Goal: Task Accomplishment & Management: Manage account settings

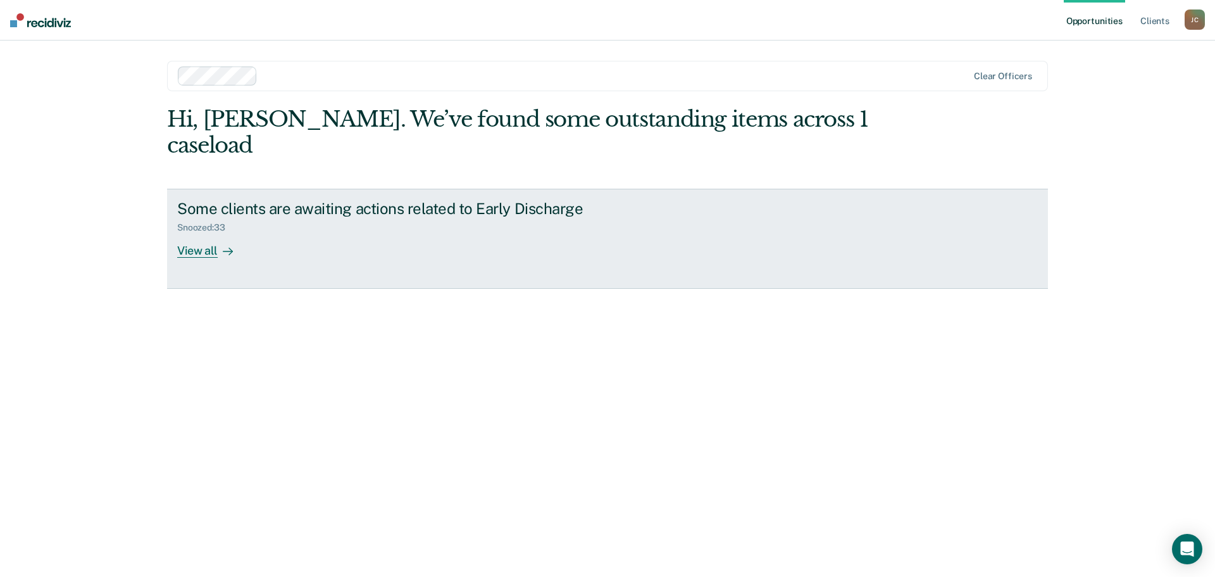
click at [202, 233] on div "View all" at bounding box center [212, 245] width 71 height 25
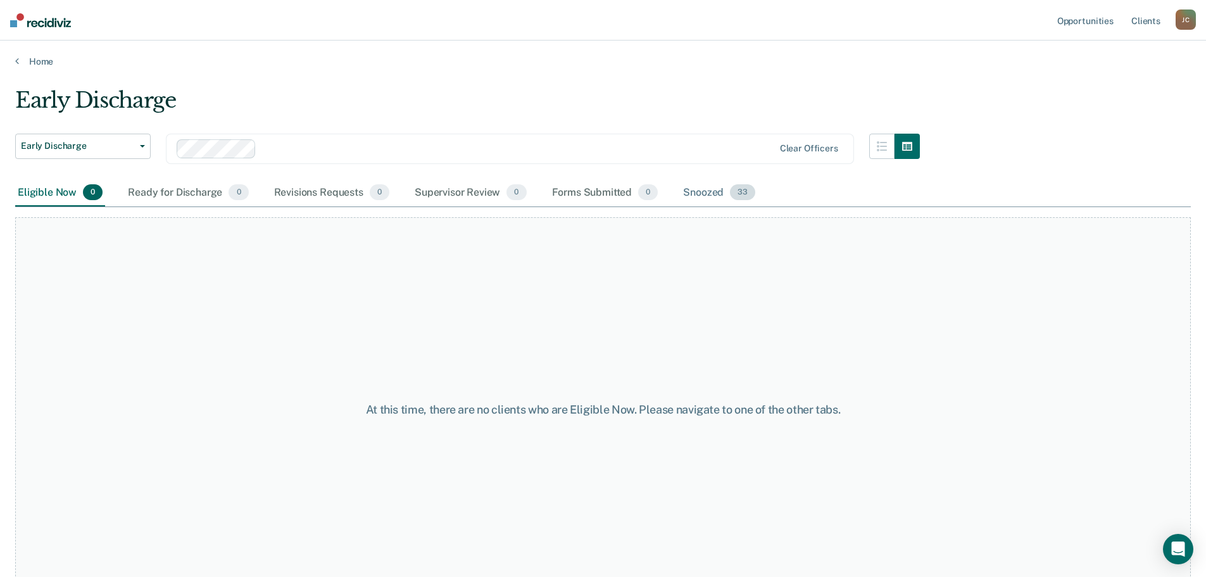
click at [693, 187] on div "Snoozed 33" at bounding box center [718, 193] width 77 height 28
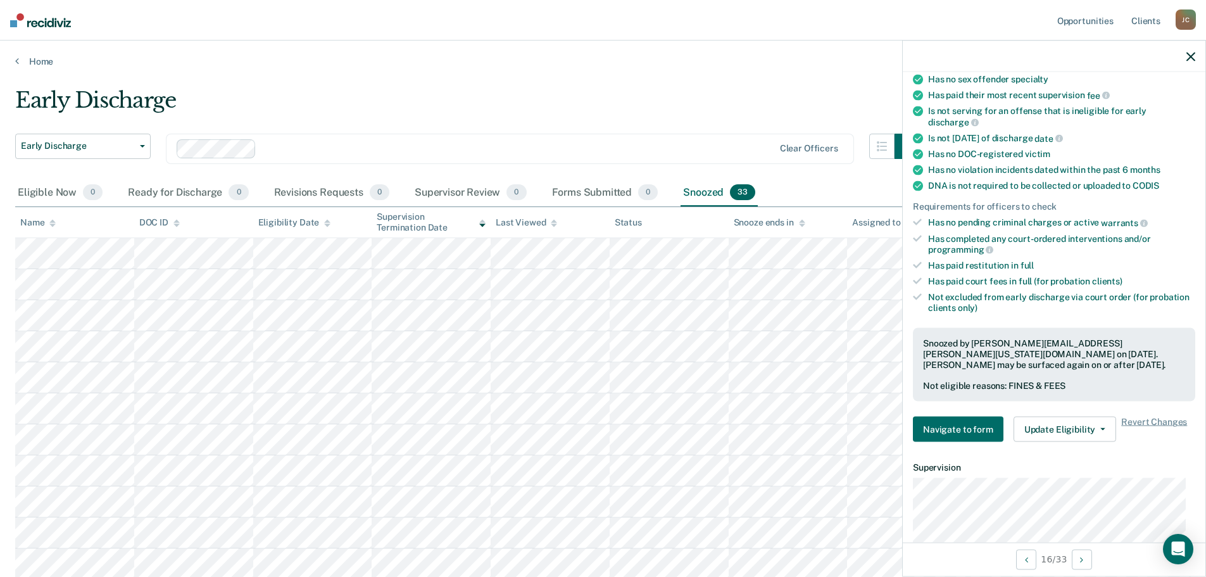
scroll to position [190, 0]
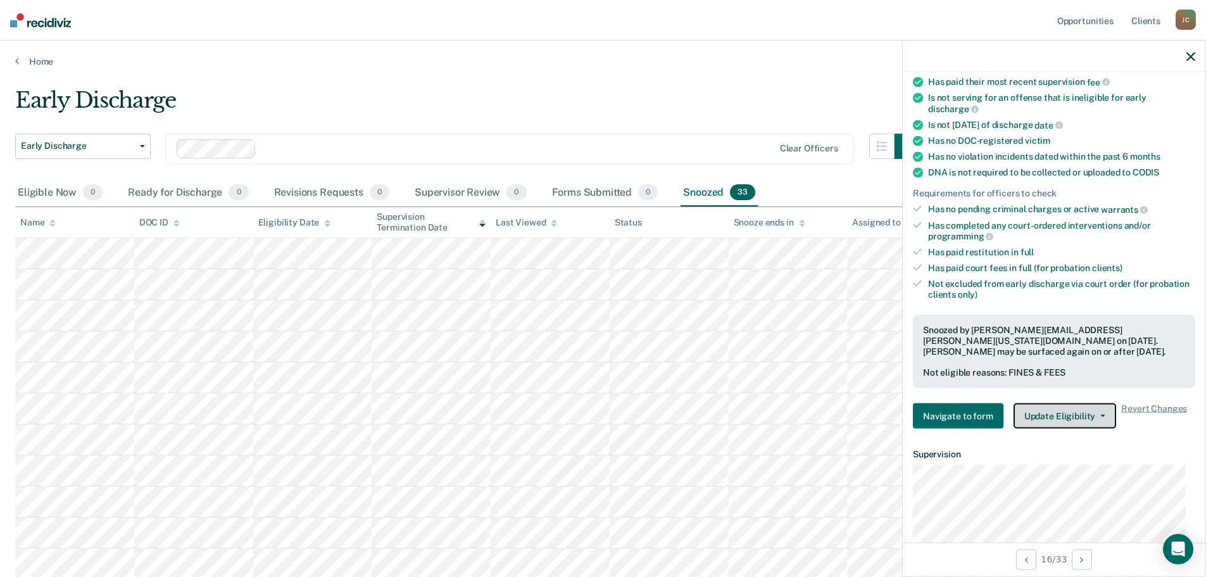
click at [1045, 409] on button "Update Eligibility" at bounding box center [1064, 415] width 103 height 25
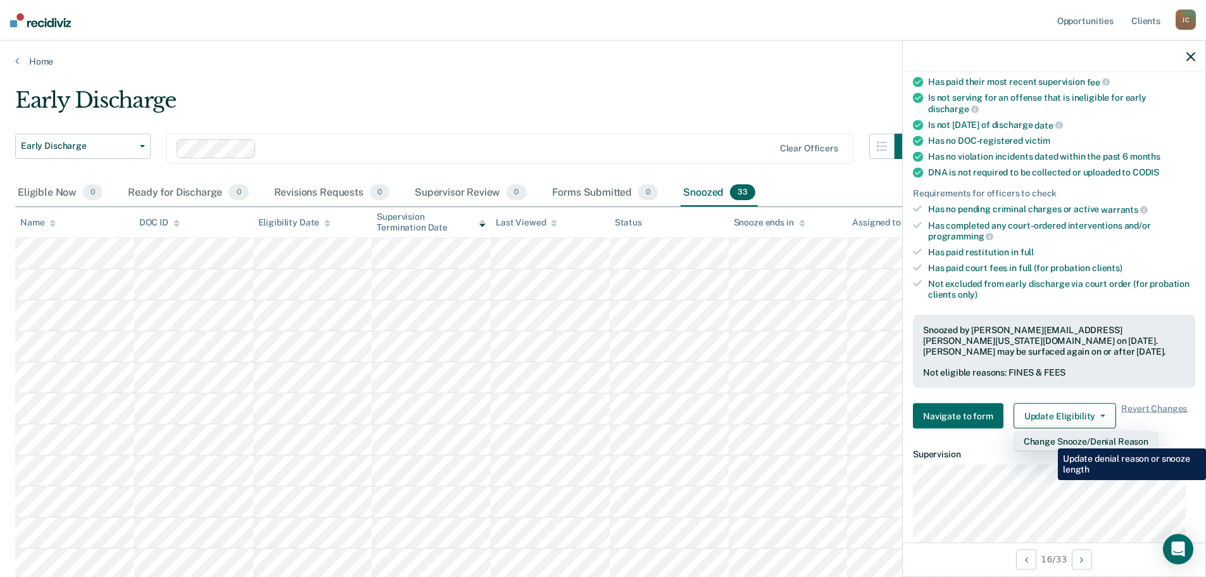
click at [1048, 439] on button "Change Snooze/Denial Reason" at bounding box center [1085, 441] width 145 height 20
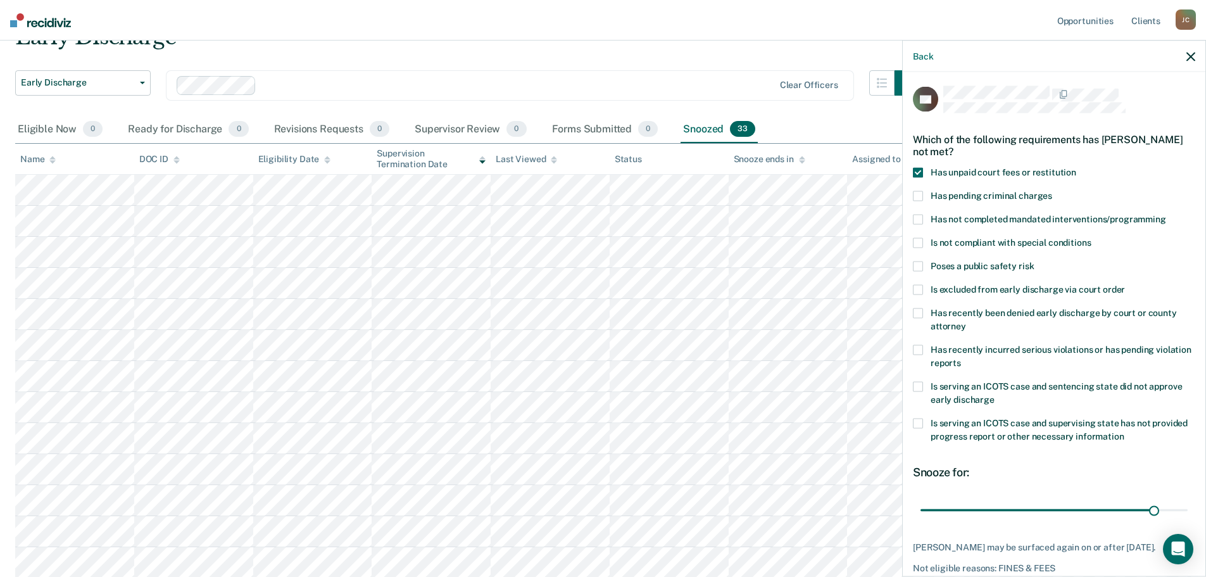
scroll to position [0, 0]
click at [918, 170] on span at bounding box center [918, 173] width 10 height 10
click at [1076, 168] on input "Has unpaid court fees or restitution" at bounding box center [1076, 168] width 0 height 0
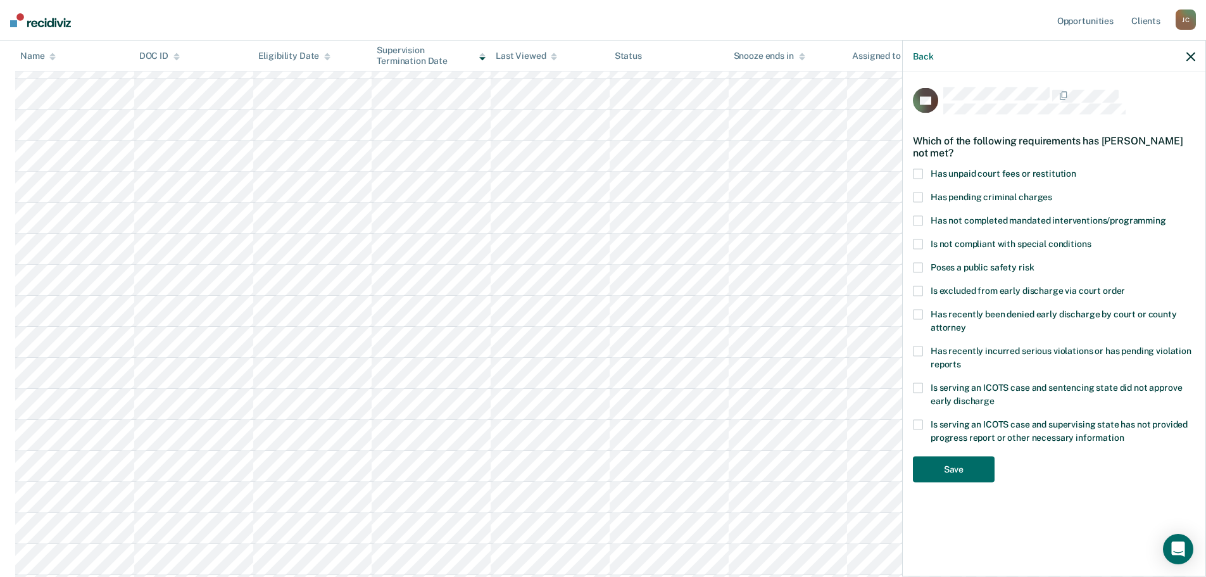
scroll to position [253, 0]
click at [963, 470] on button "Save" at bounding box center [954, 469] width 82 height 26
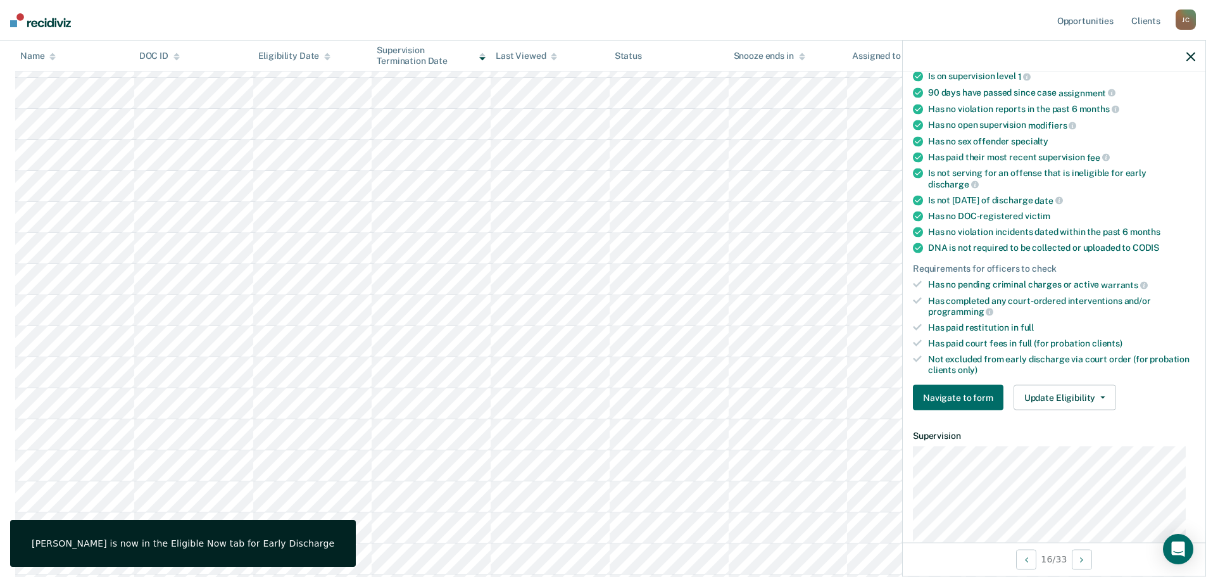
scroll to position [127, 0]
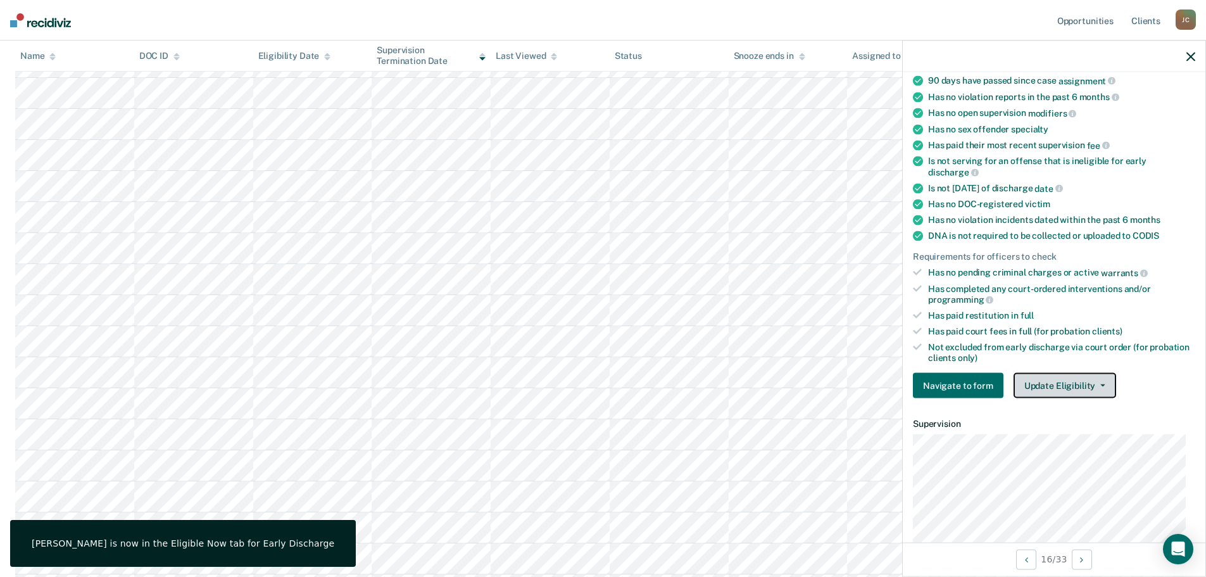
click at [1076, 383] on button "Update Eligibility" at bounding box center [1064, 385] width 103 height 25
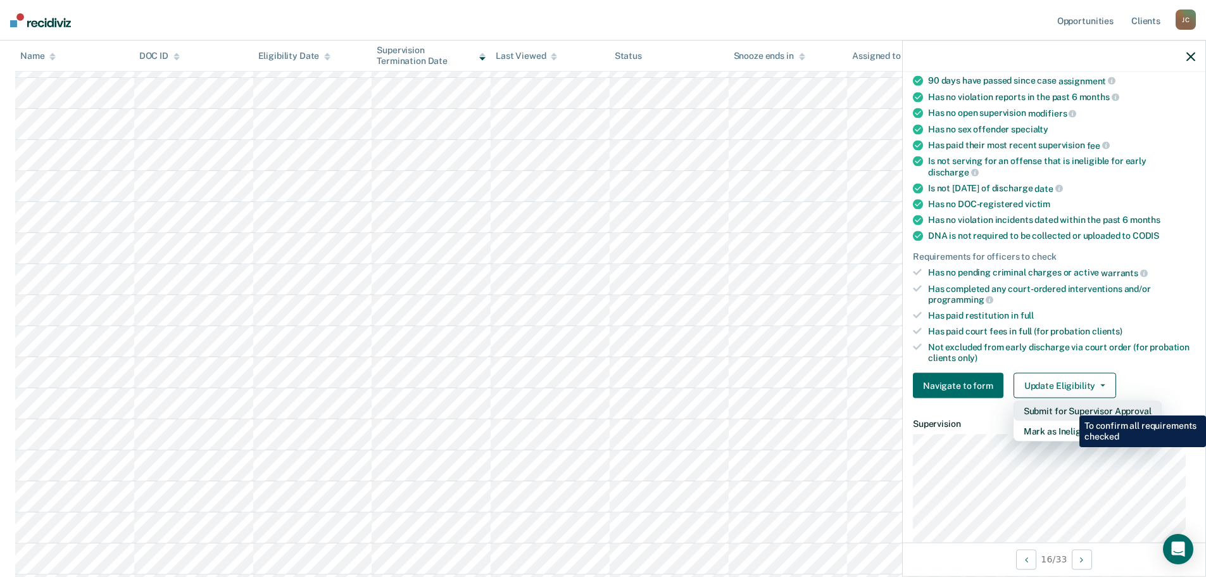
click at [1069, 406] on button "Submit for Supervisor Approval" at bounding box center [1087, 411] width 148 height 20
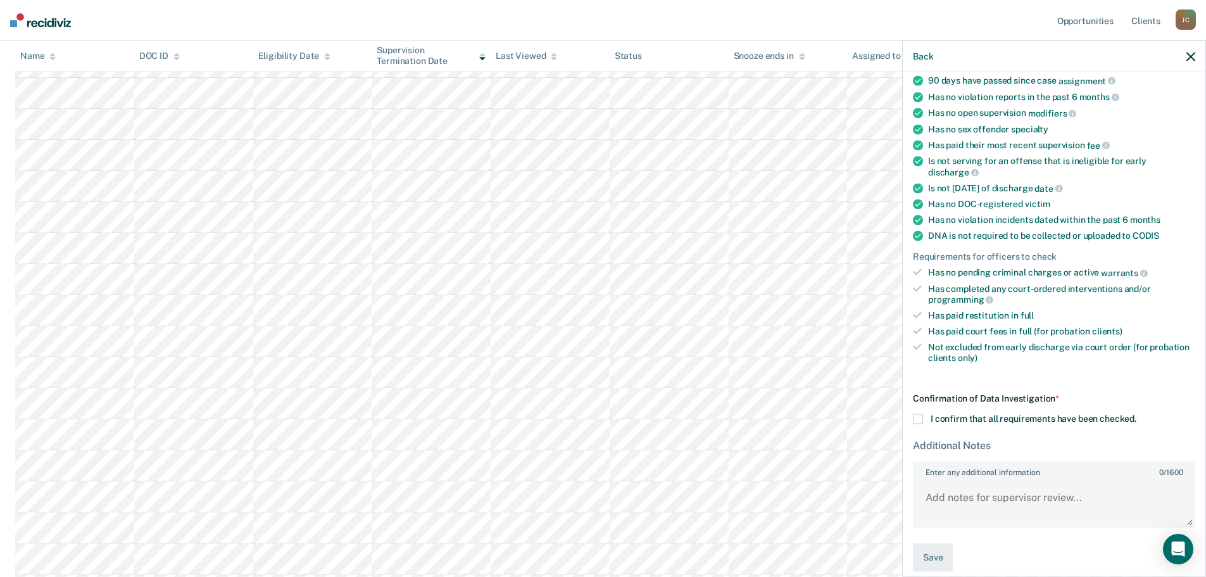
scroll to position [138, 0]
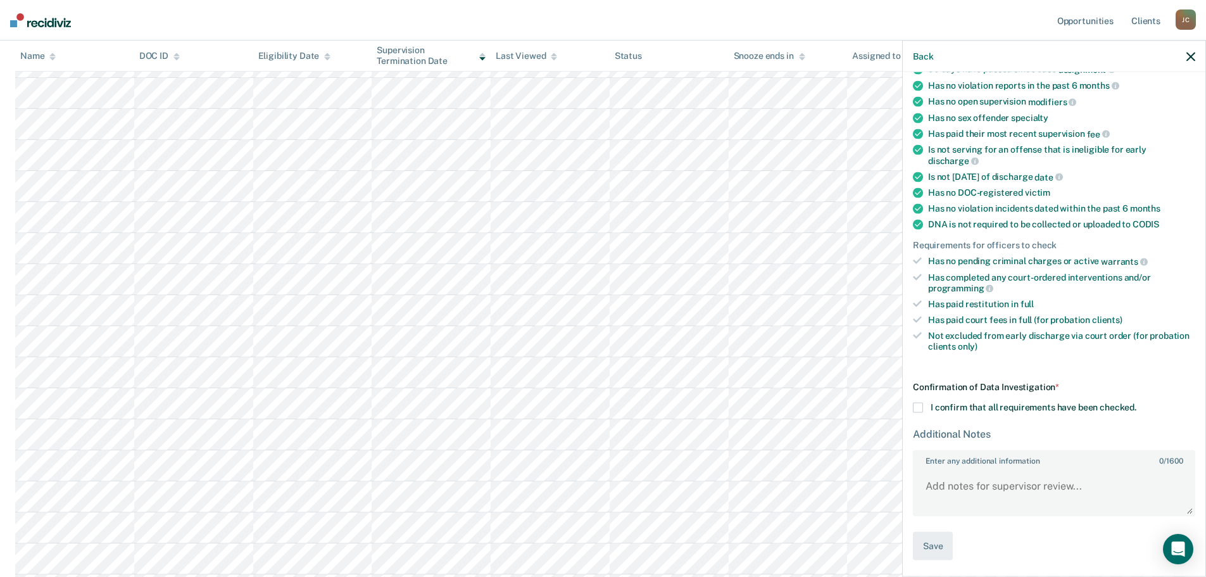
click at [915, 404] on span at bounding box center [918, 407] width 10 height 10
click at [1136, 402] on input "I confirm that all requirements have been checked." at bounding box center [1136, 402] width 0 height 0
click at [944, 545] on button "Save" at bounding box center [933, 546] width 40 height 28
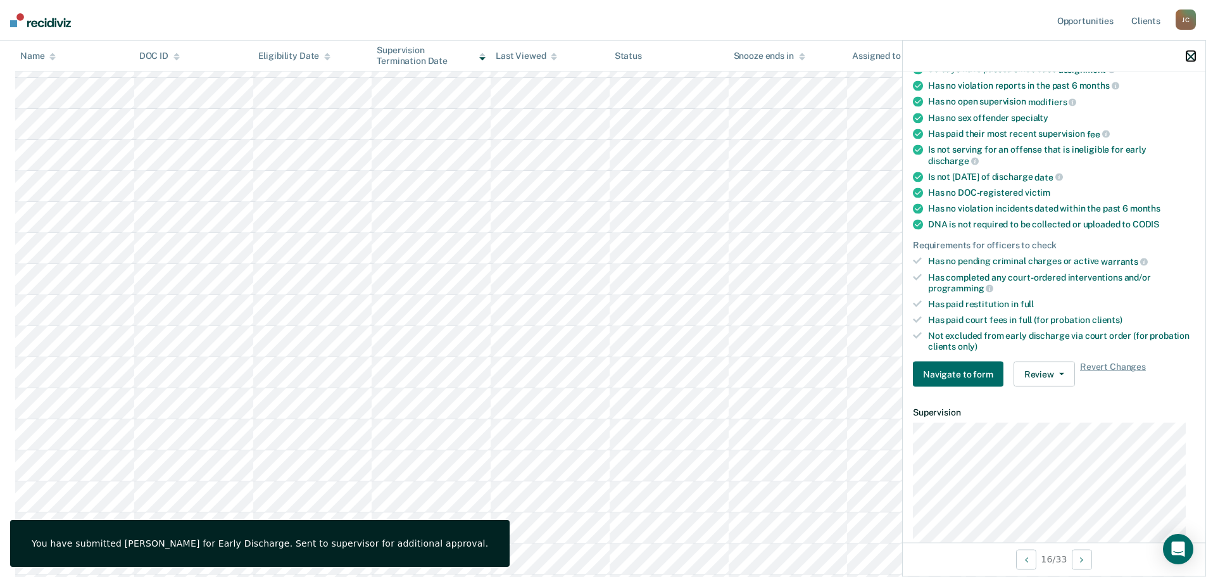
click at [1188, 55] on icon "button" at bounding box center [1190, 56] width 9 height 9
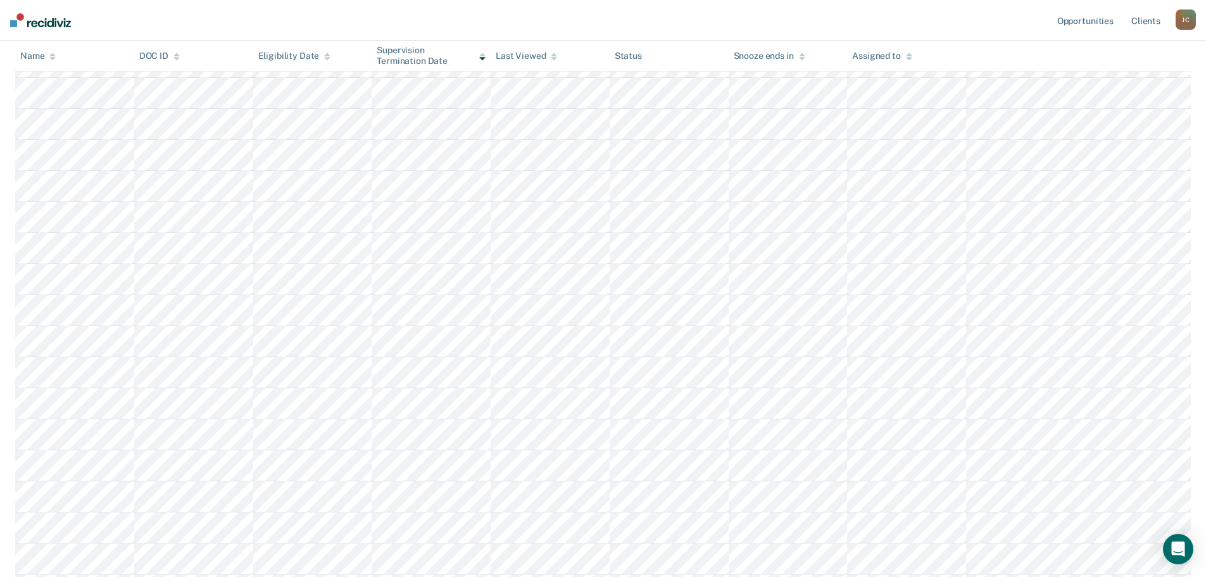
scroll to position [63, 0]
